Goal: Register for event/course

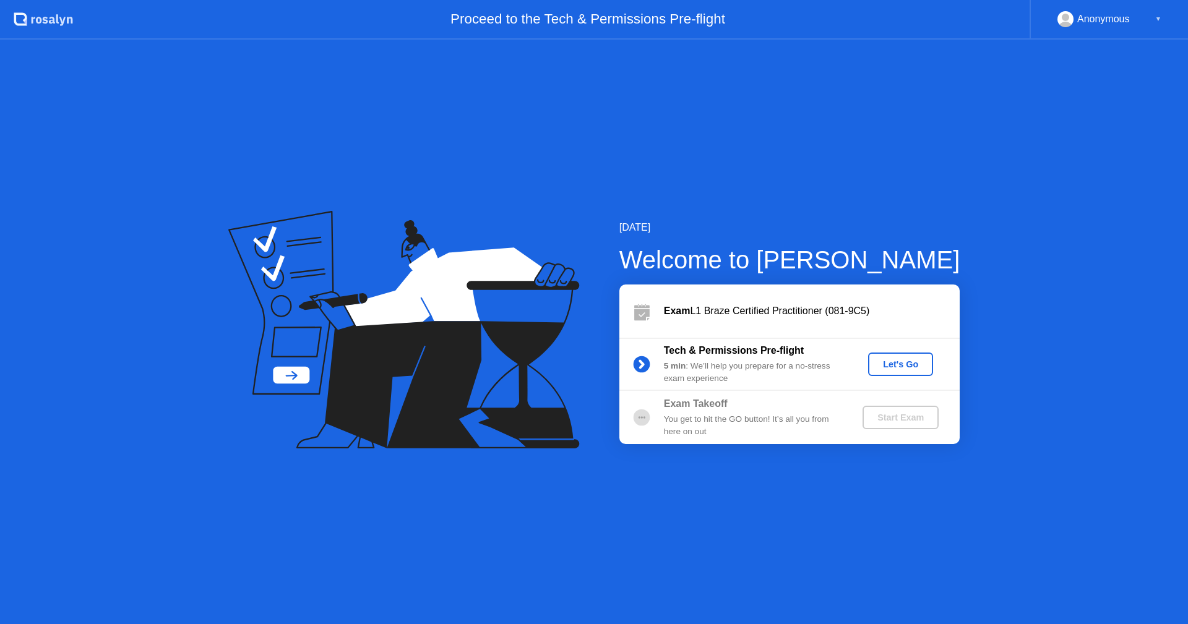
click at [896, 359] on div "Let's Go" at bounding box center [900, 364] width 55 height 10
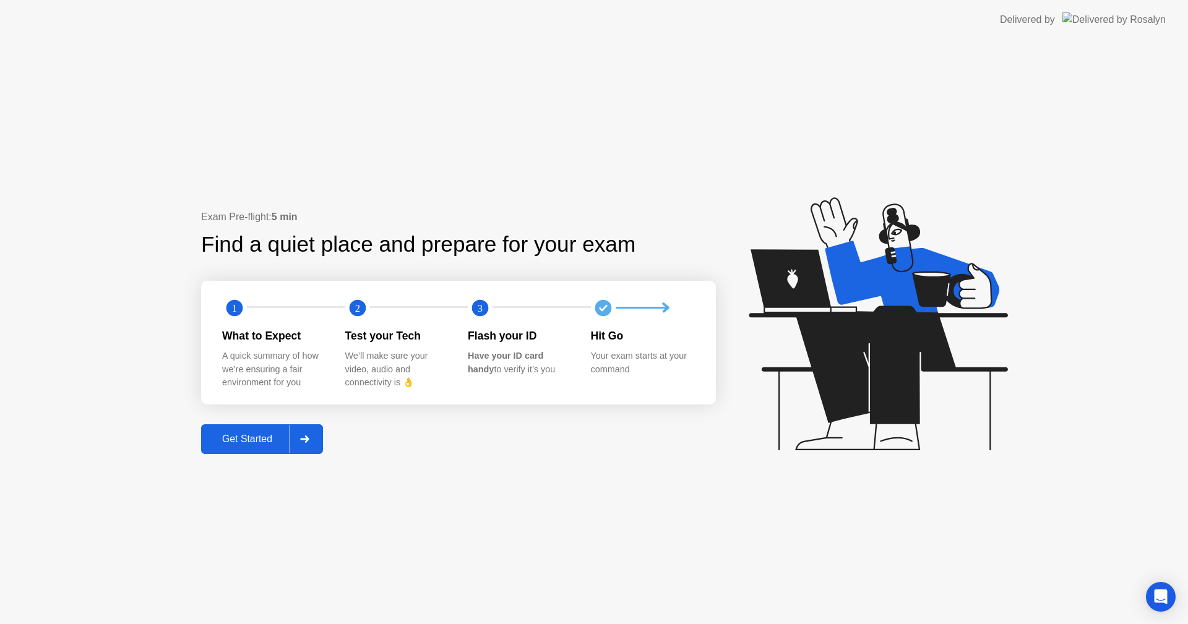
click at [266, 440] on div "Get Started" at bounding box center [247, 439] width 85 height 11
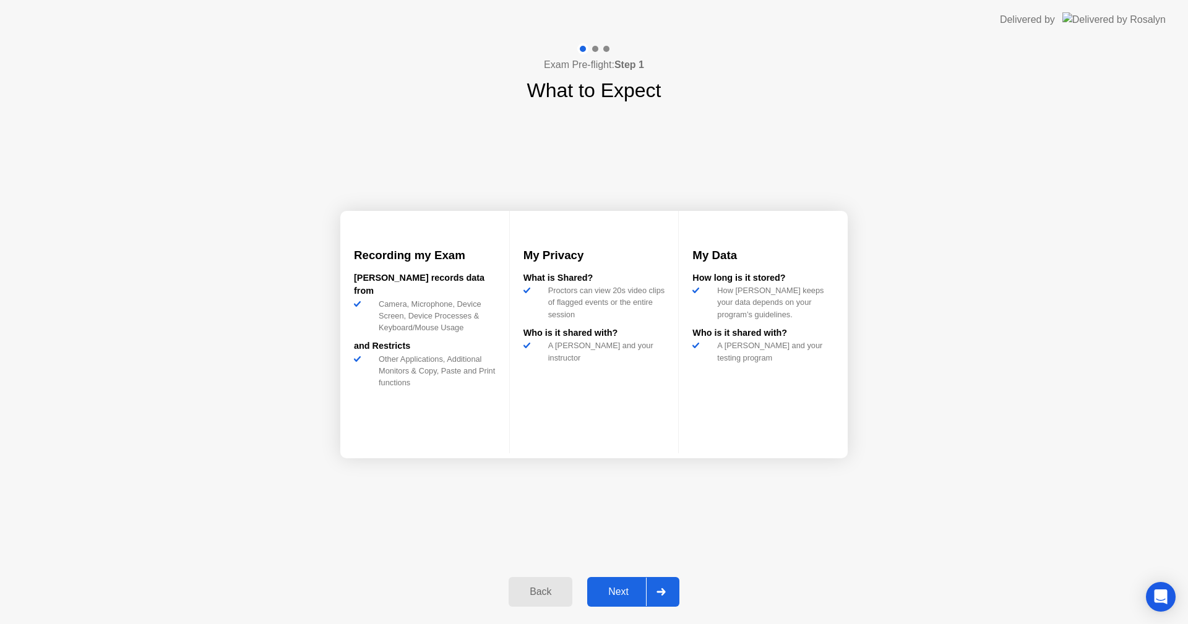
click at [616, 597] on div "Next" at bounding box center [618, 591] width 55 height 11
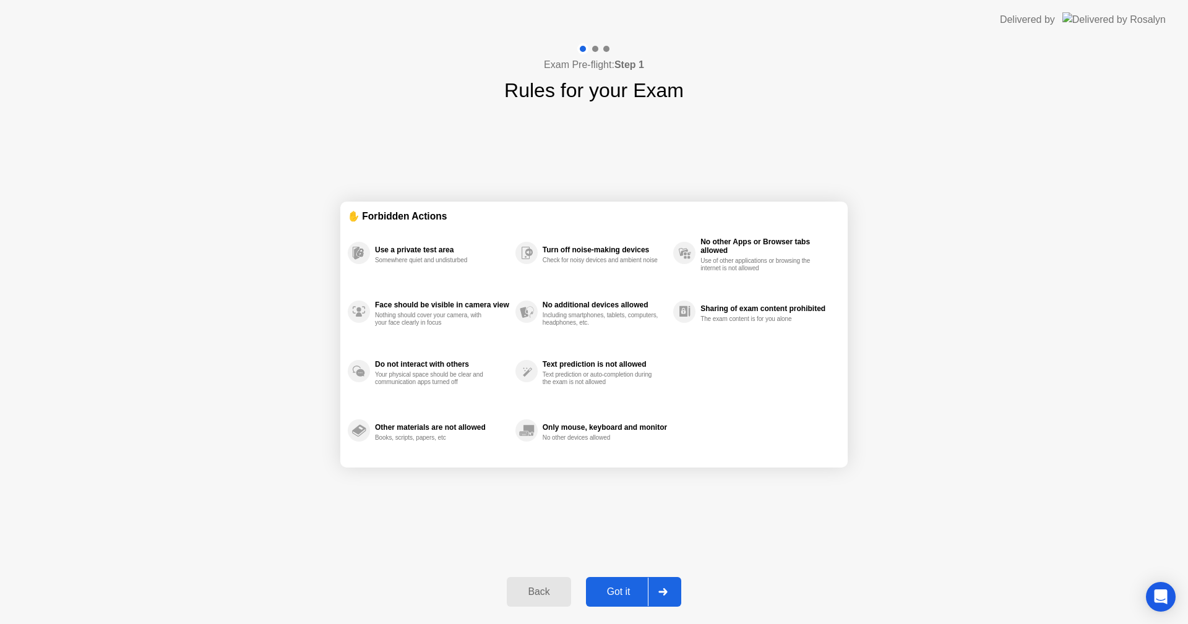
click at [616, 597] on div "Got it" at bounding box center [618, 591] width 58 height 11
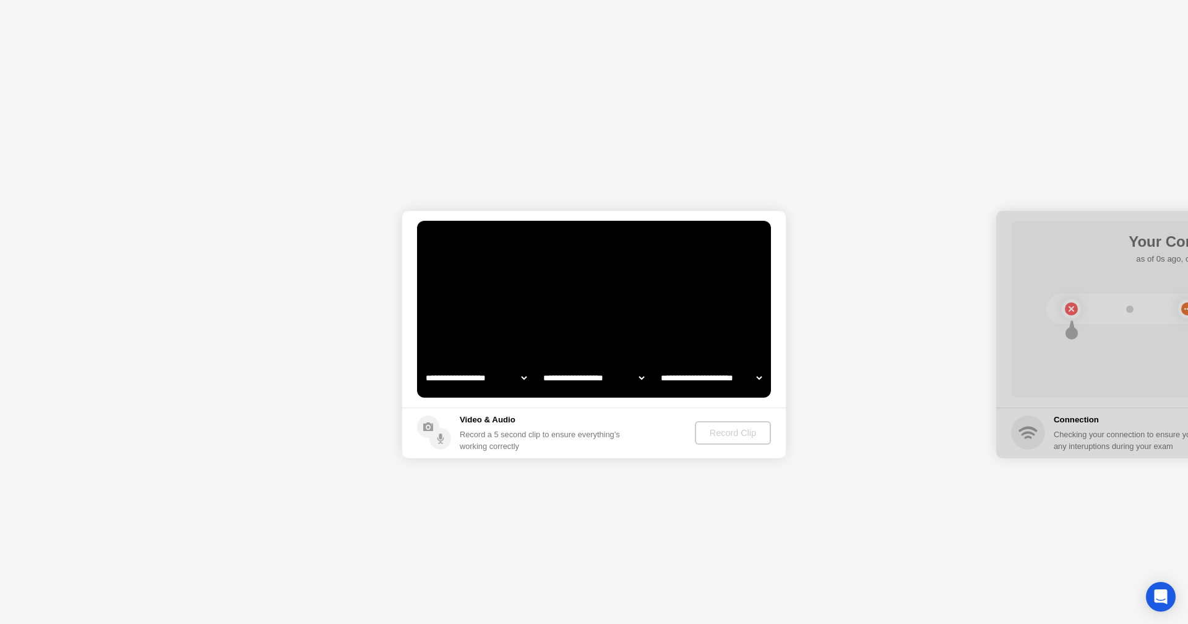
select select "**********"
select select "*******"
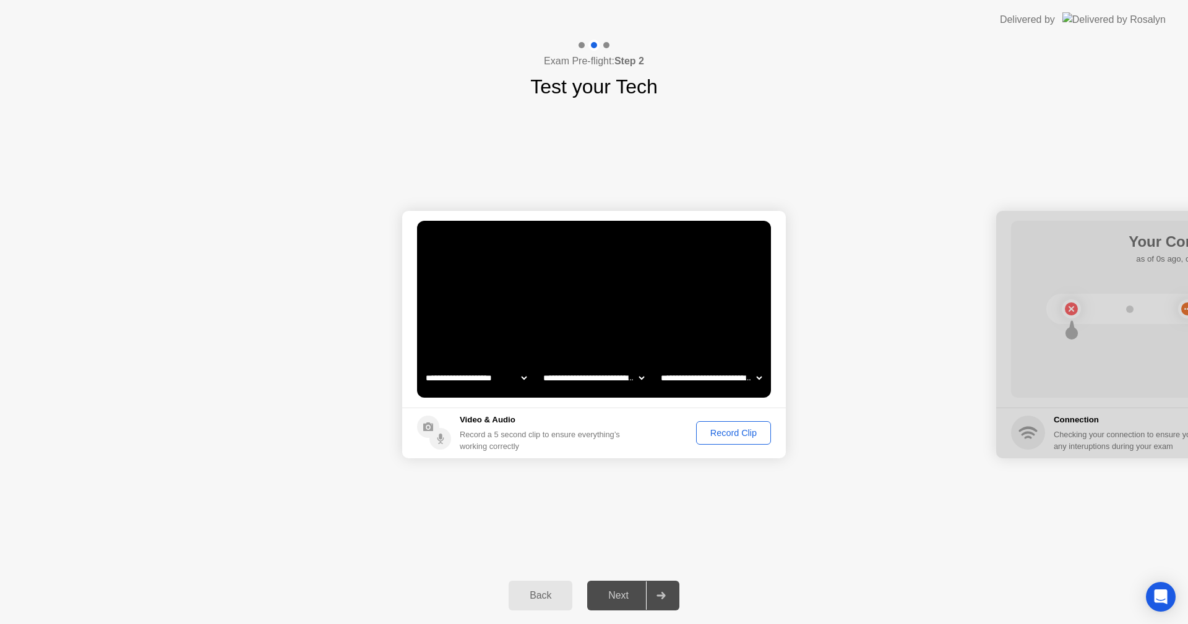
click at [732, 436] on div "Record Clip" at bounding box center [733, 433] width 66 height 10
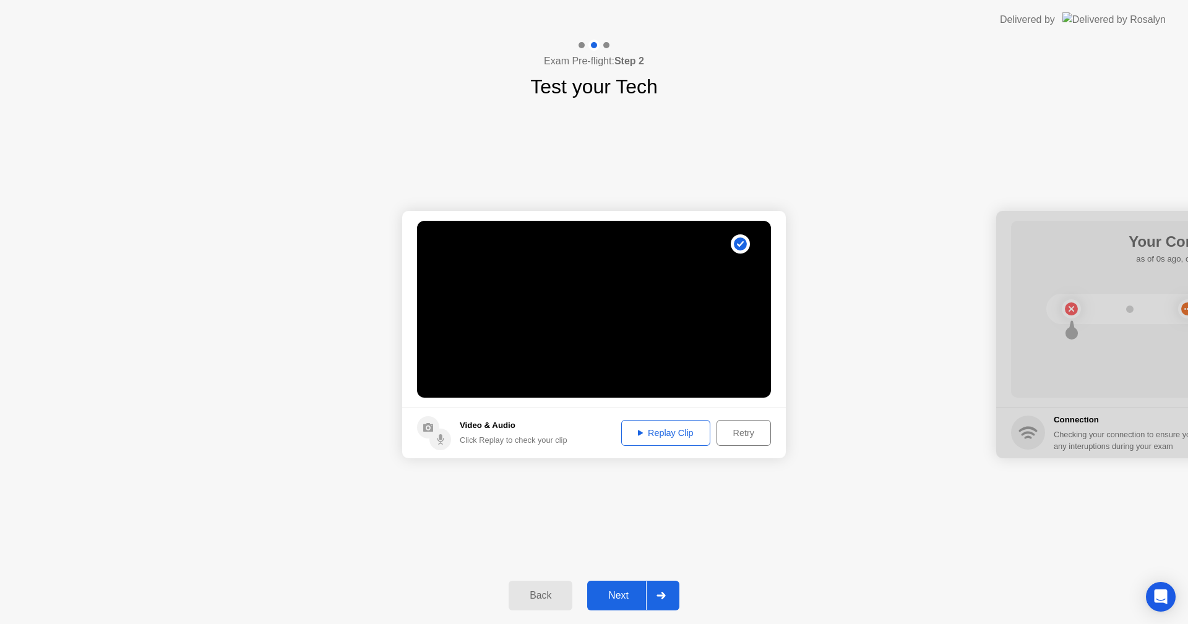
click at [614, 592] on div "Next" at bounding box center [618, 595] width 55 height 11
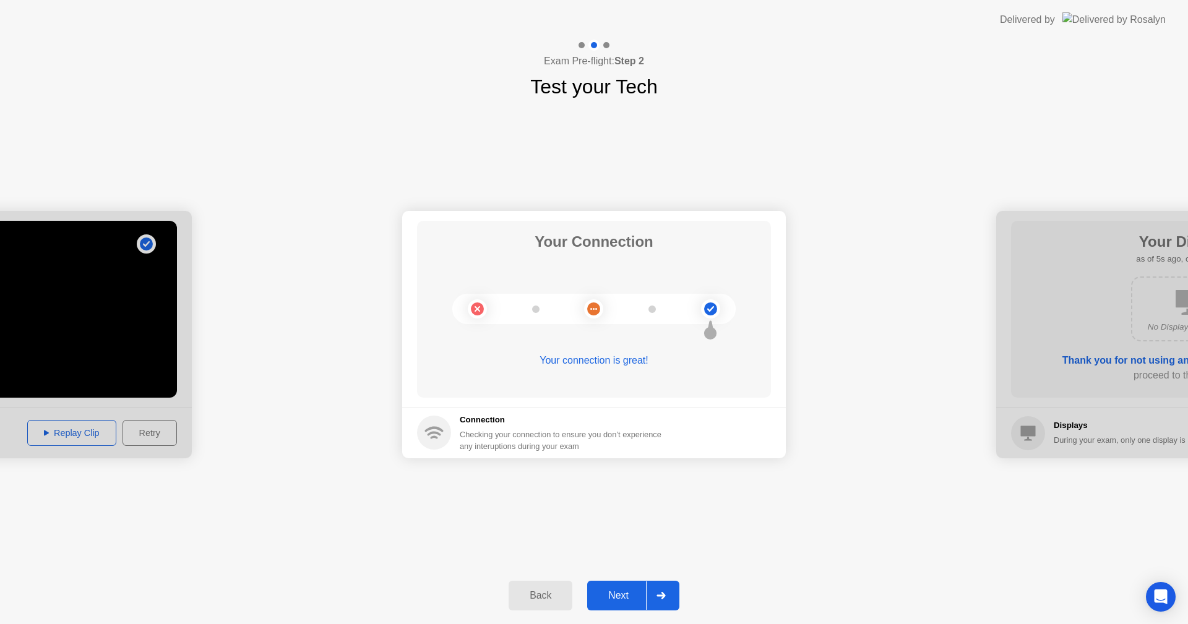
click at [614, 592] on div "Next" at bounding box center [618, 595] width 55 height 11
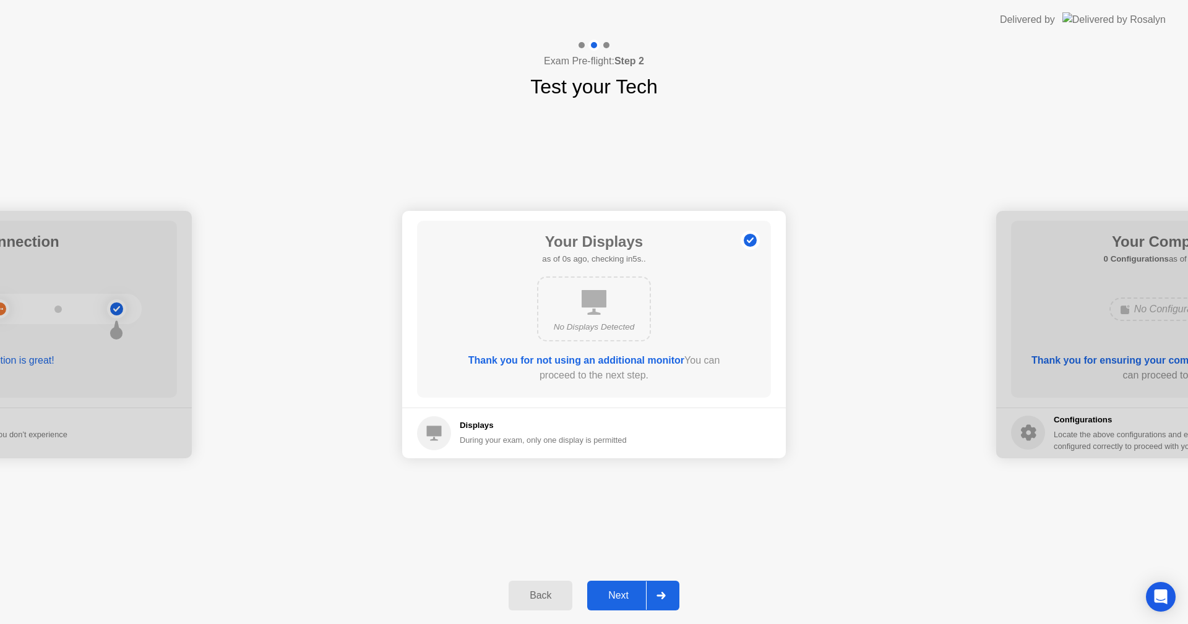
click at [614, 592] on div "Next" at bounding box center [618, 595] width 55 height 11
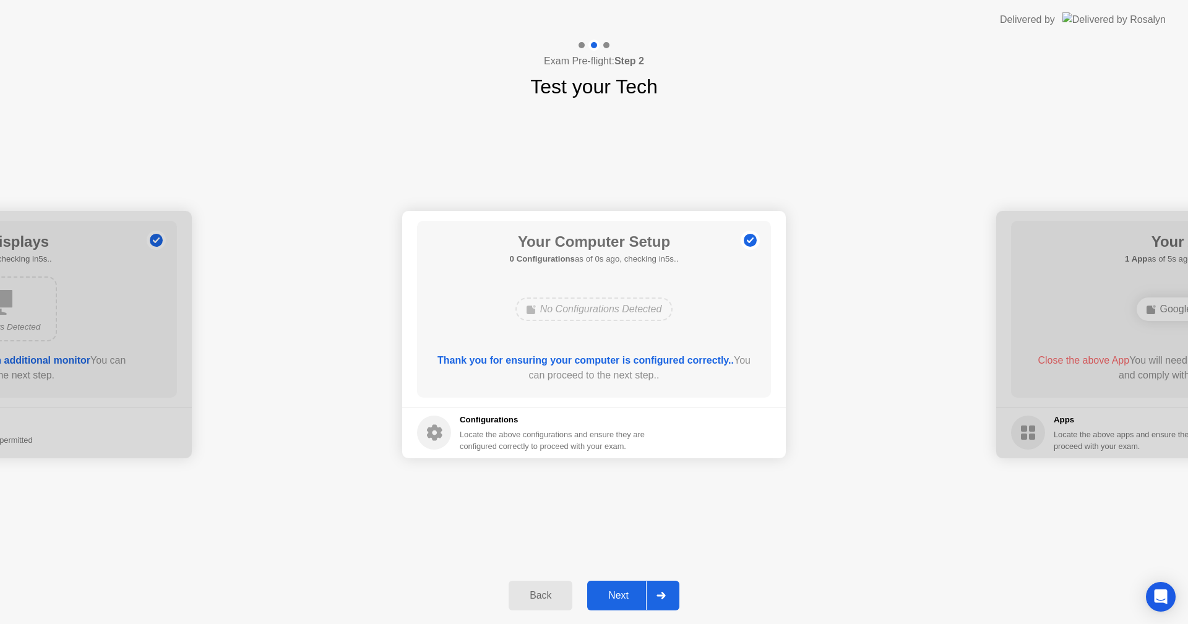
click at [614, 592] on div "Next" at bounding box center [618, 595] width 55 height 11
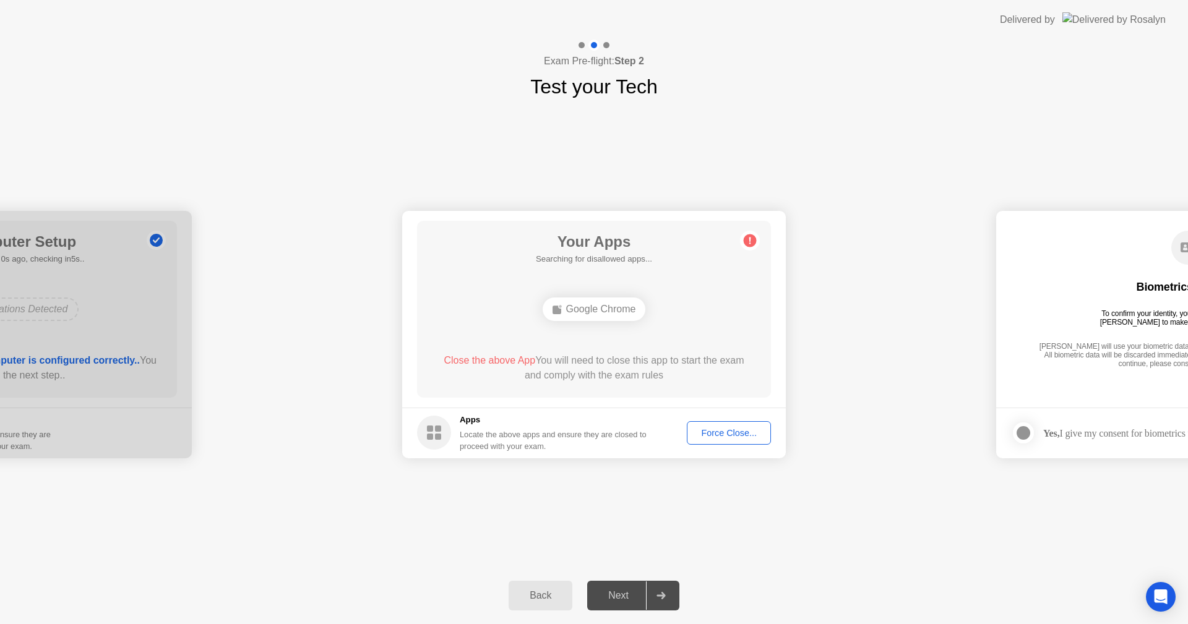
click at [748, 430] on div "Force Close..." at bounding box center [728, 433] width 75 height 10
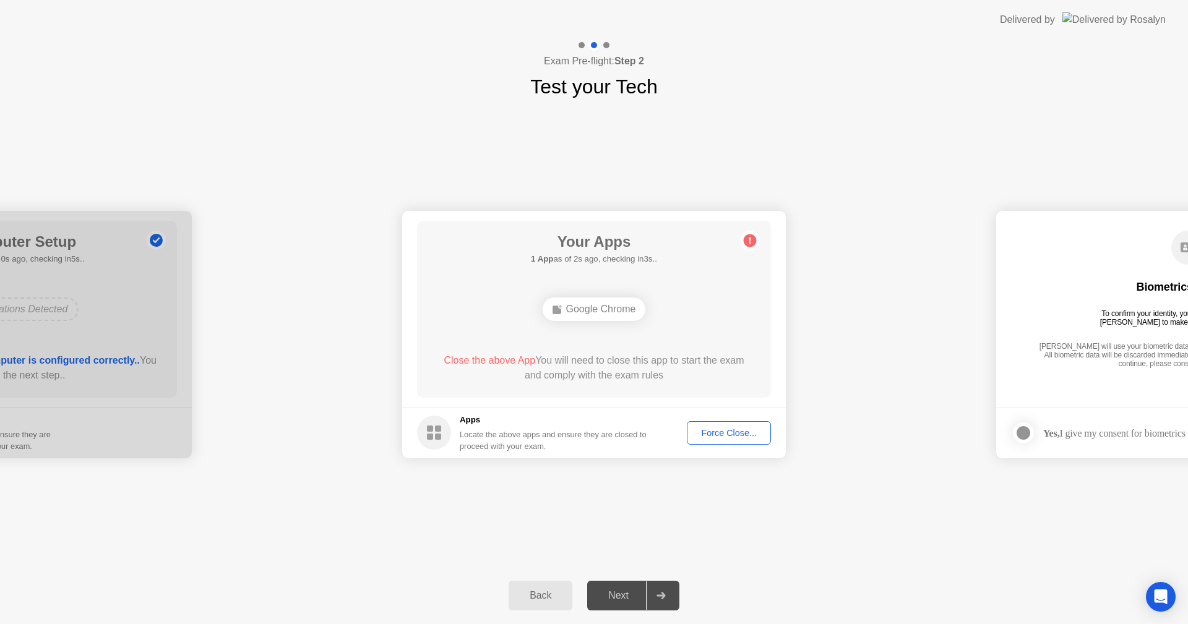
click at [712, 438] on div "Force Close..." at bounding box center [728, 433] width 75 height 10
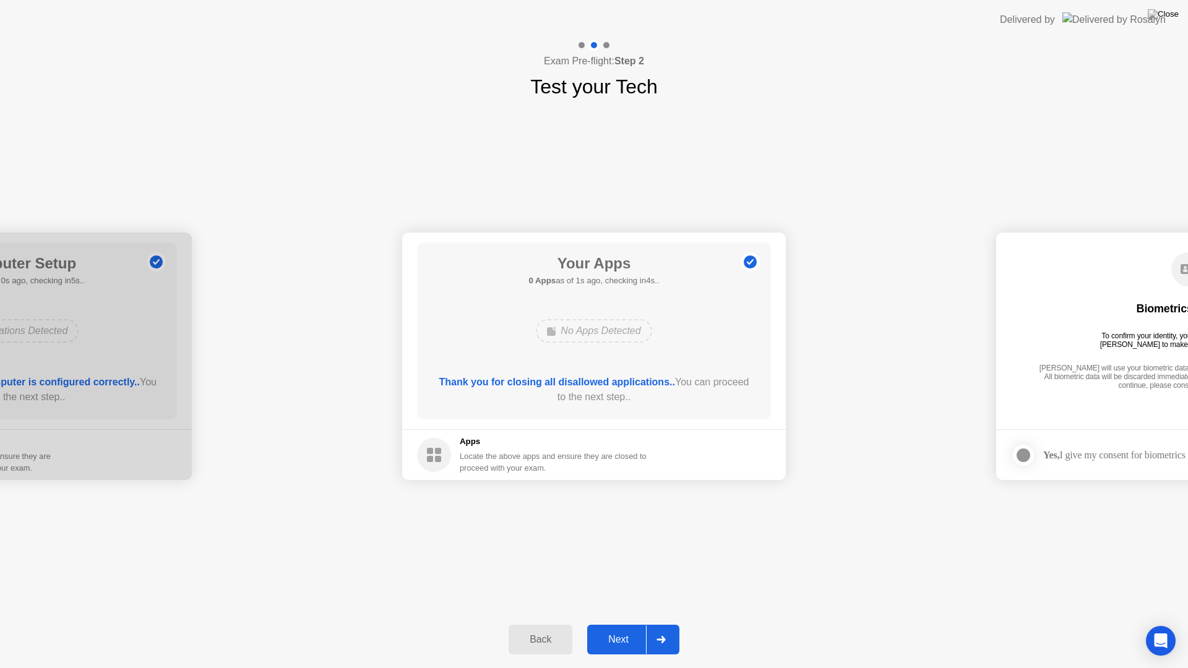
click at [610, 623] on div "Next" at bounding box center [618, 639] width 55 height 11
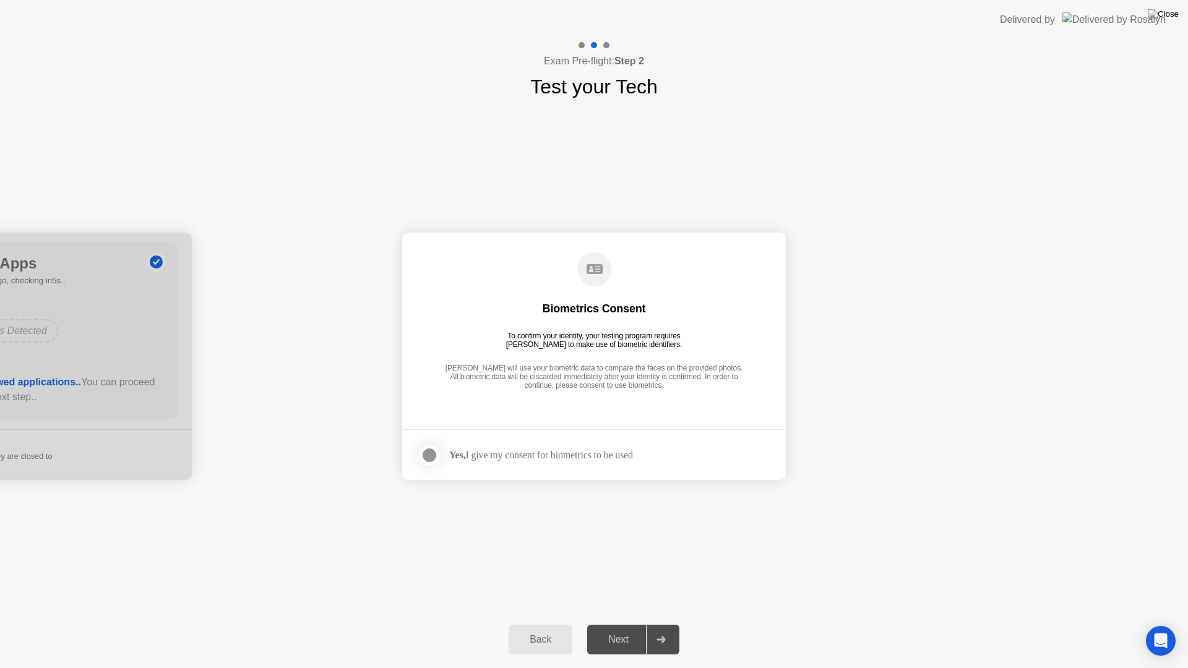
click at [432, 458] on div at bounding box center [429, 455] width 15 height 15
click at [636, 623] on div "Next" at bounding box center [618, 639] width 55 height 11
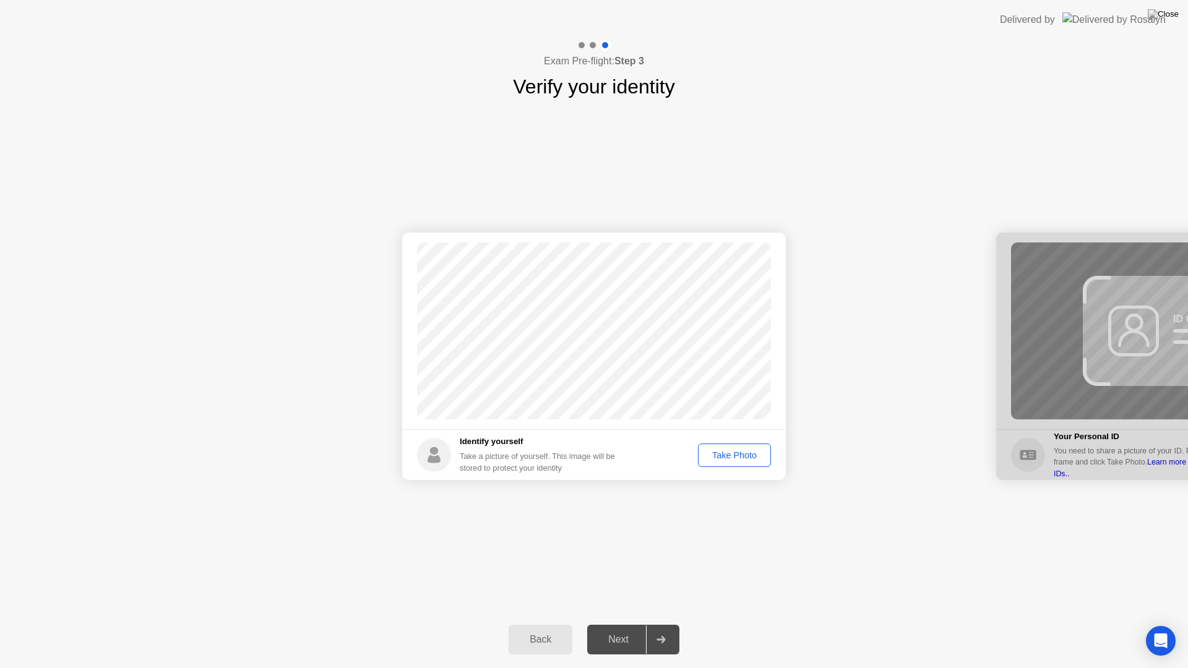
click at [752, 446] on button "Take Photo" at bounding box center [734, 455] width 73 height 24
click at [620, 623] on div "Next" at bounding box center [618, 639] width 55 height 11
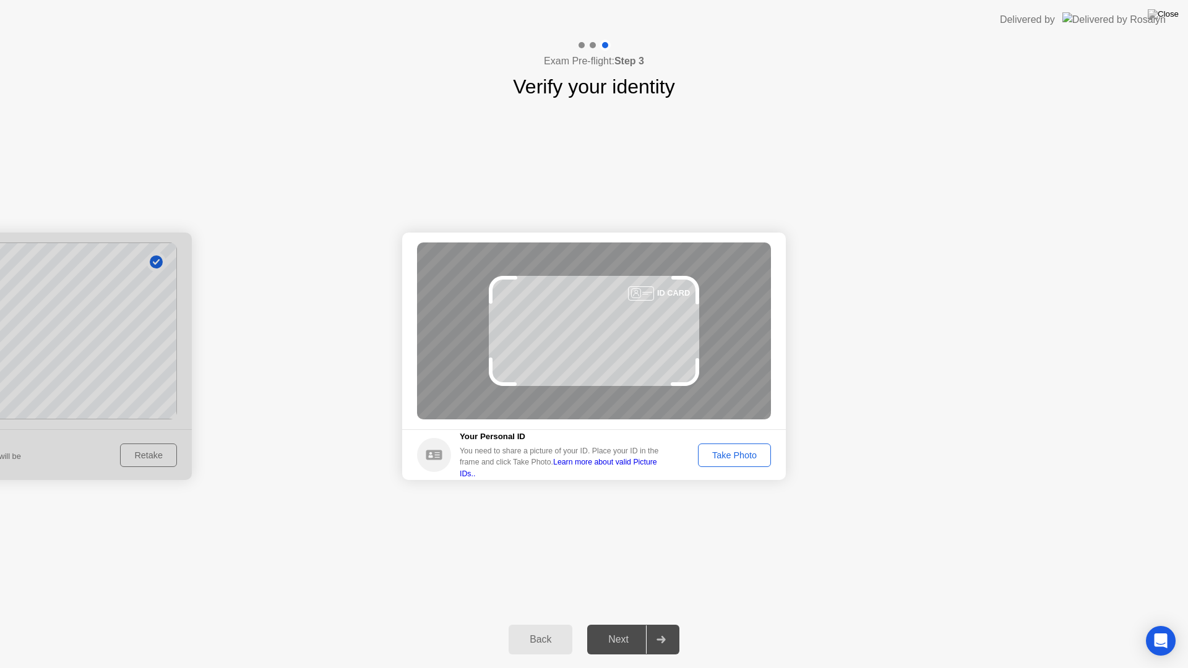
click at [737, 458] on div "Take Photo" at bounding box center [734, 455] width 64 height 10
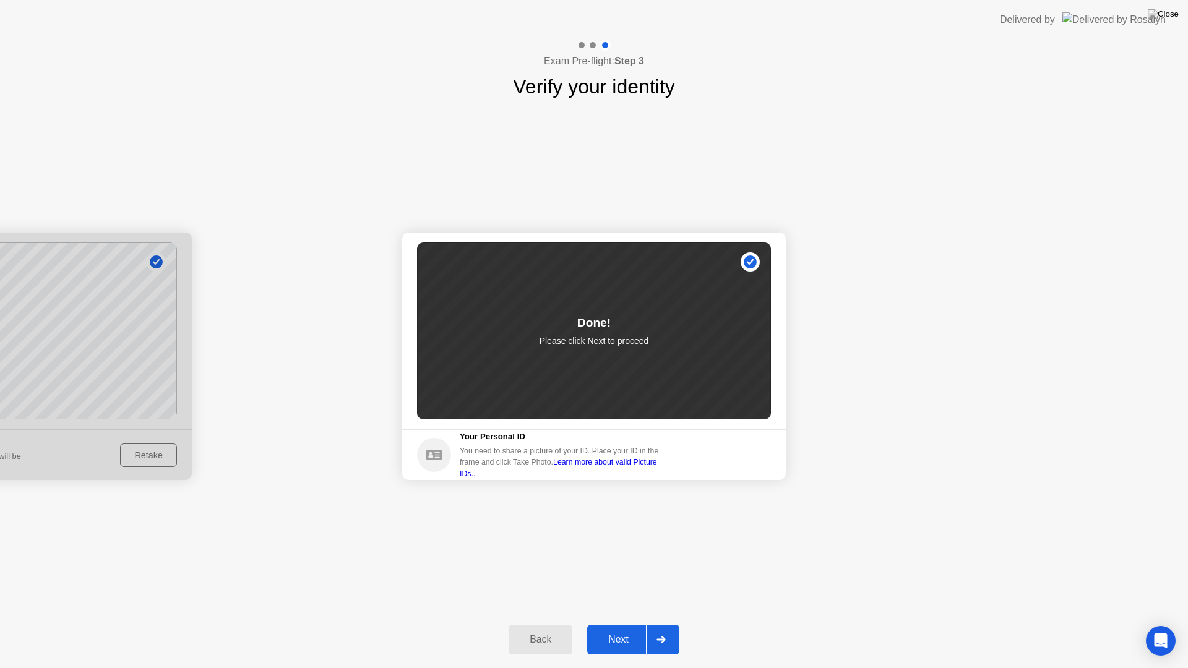
click at [632, 623] on div "Next" at bounding box center [618, 639] width 55 height 11
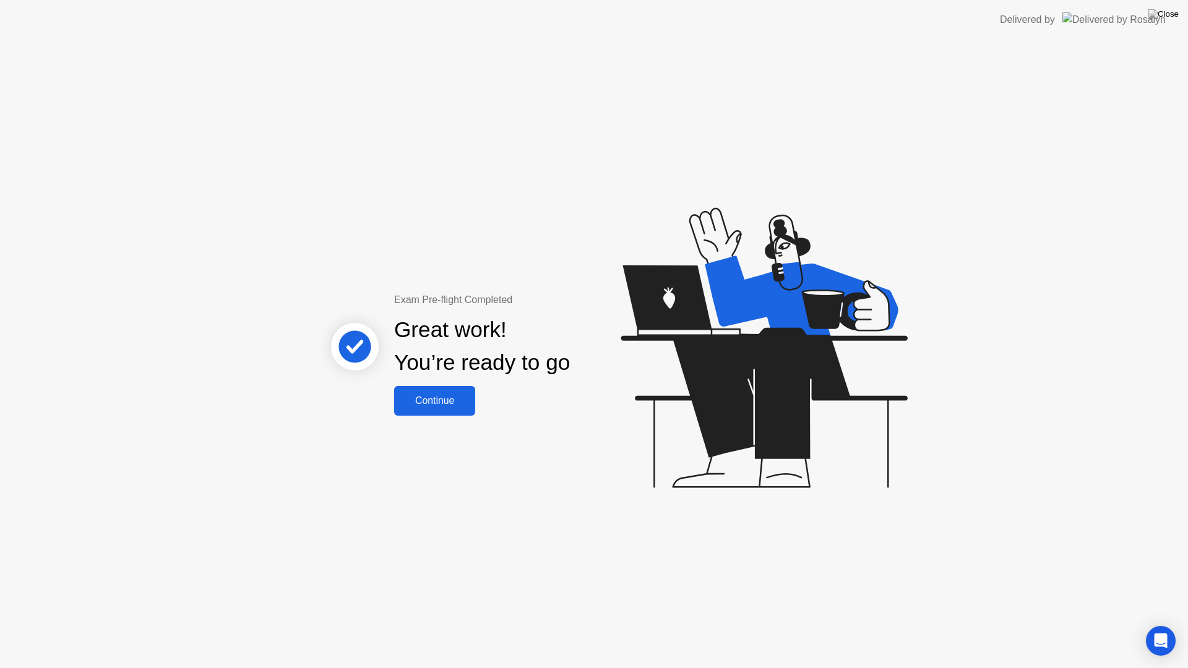
click at [422, 400] on div "Continue" at bounding box center [435, 400] width 74 height 11
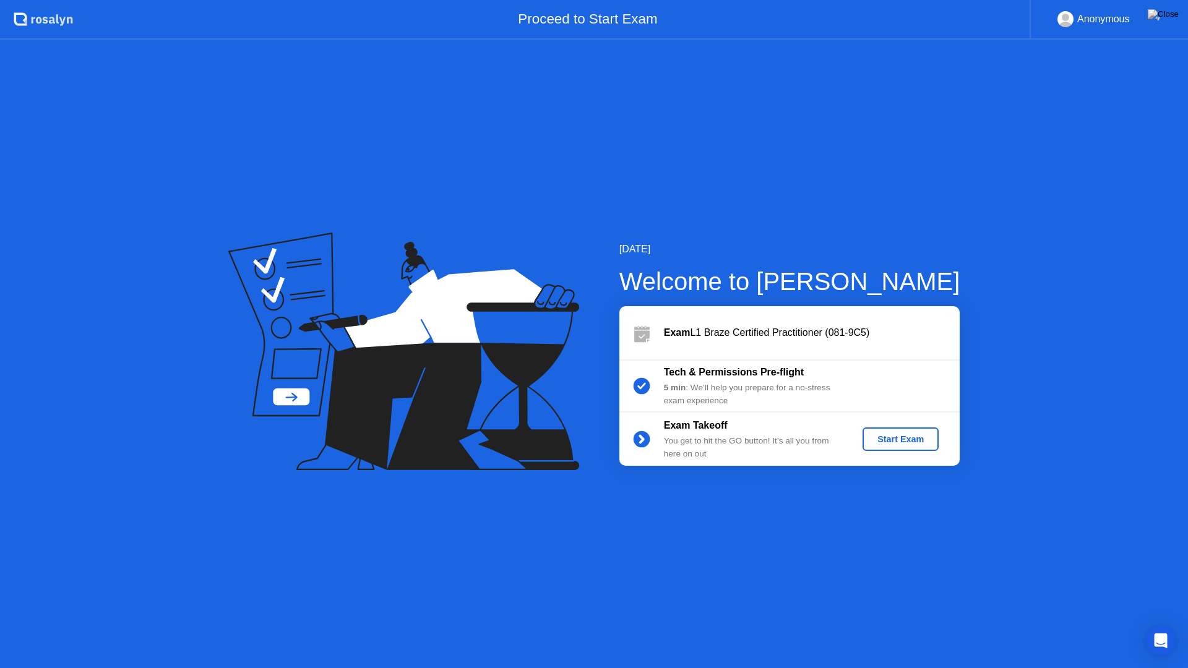
click at [899, 441] on div "Start Exam" at bounding box center [900, 439] width 66 height 10
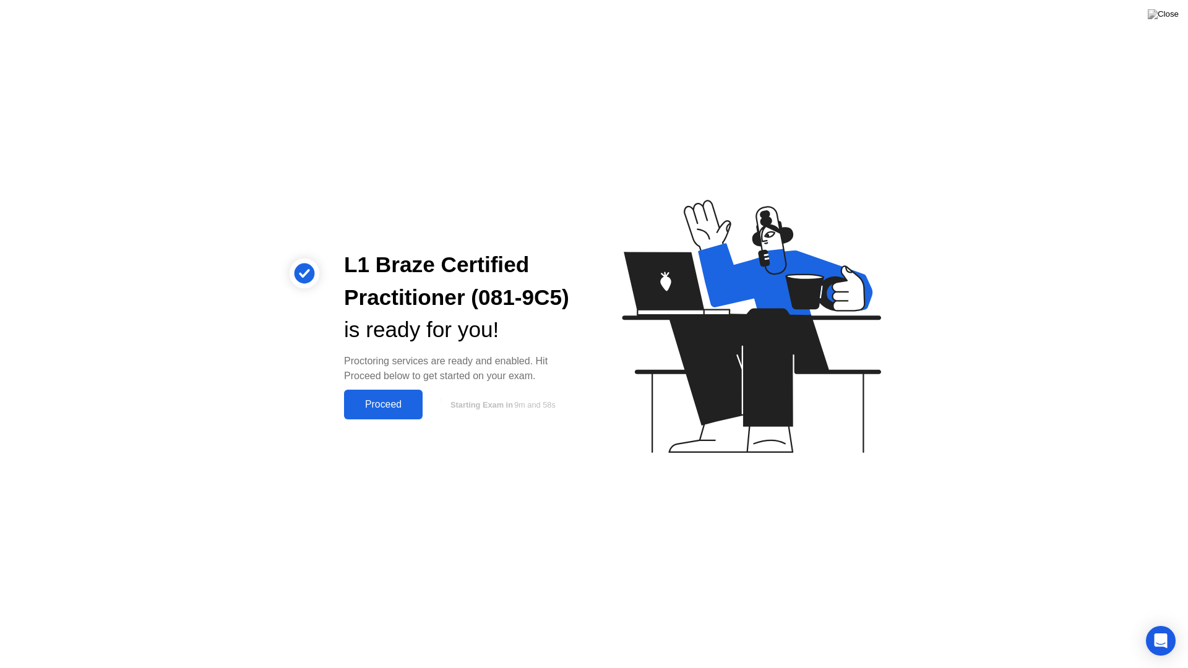
click at [390, 405] on div "Proceed" at bounding box center [383, 404] width 71 height 11
